Goal: Task Accomplishment & Management: Manage account settings

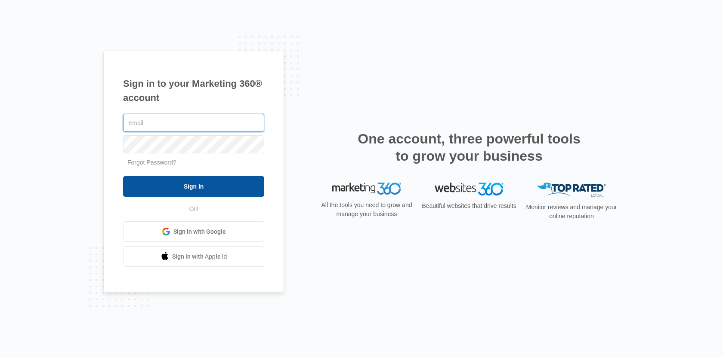
type input "[PERSON_NAME][EMAIL_ADDRESS][DOMAIN_NAME]"
click at [215, 187] on input "Sign In" at bounding box center [193, 186] width 141 height 21
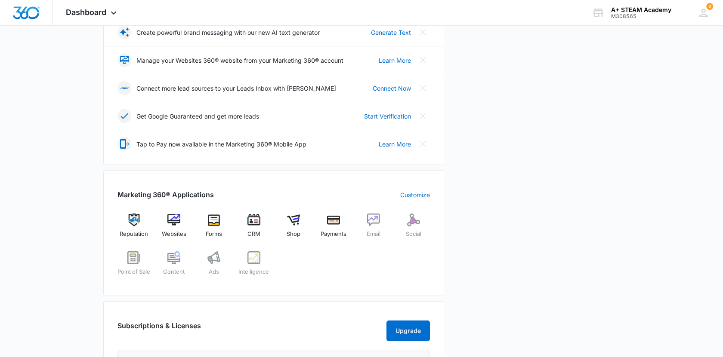
scroll to position [190, 0]
click at [177, 225] on img at bounding box center [173, 219] width 13 height 13
